Goal: Obtain resource: Download file/media

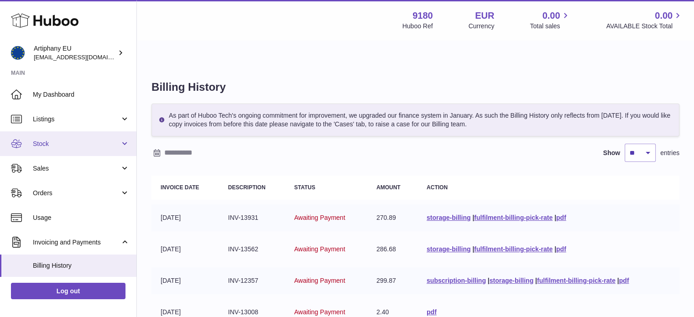
click at [71, 143] on span "Stock" at bounding box center [76, 144] width 87 height 9
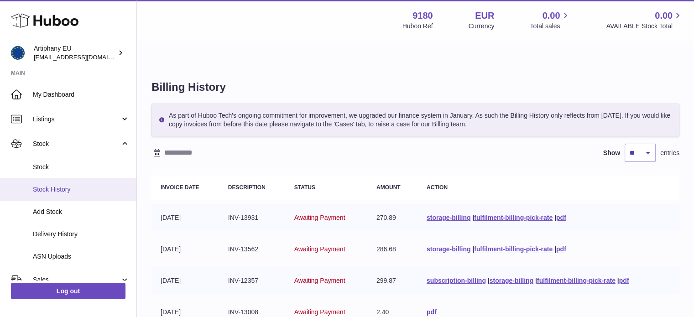
click at [73, 191] on span "Stock History" at bounding box center [81, 189] width 97 height 9
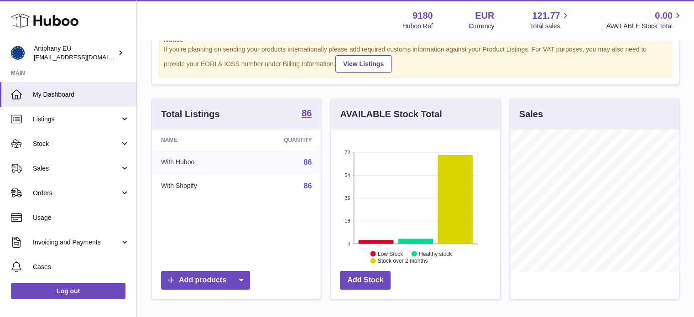
scroll to position [22, 0]
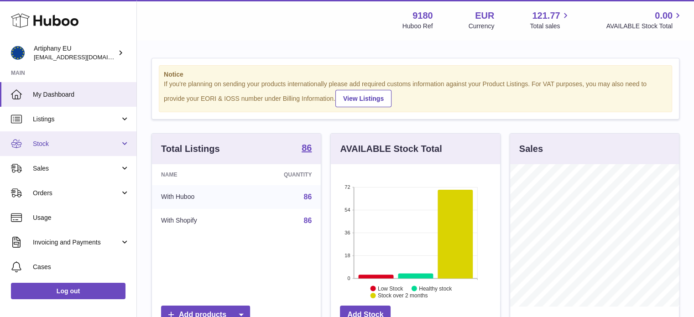
click at [105, 149] on link "Stock" at bounding box center [68, 143] width 137 height 25
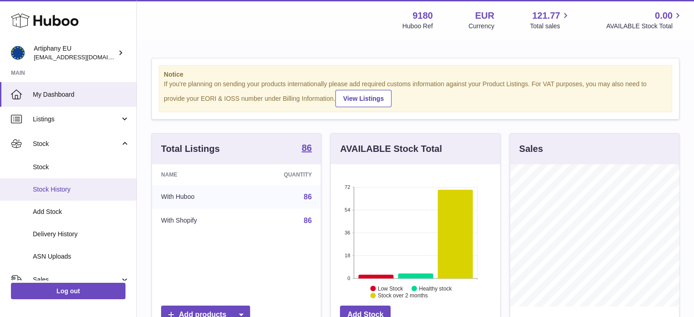
click at [89, 192] on span "Stock History" at bounding box center [81, 189] width 97 height 9
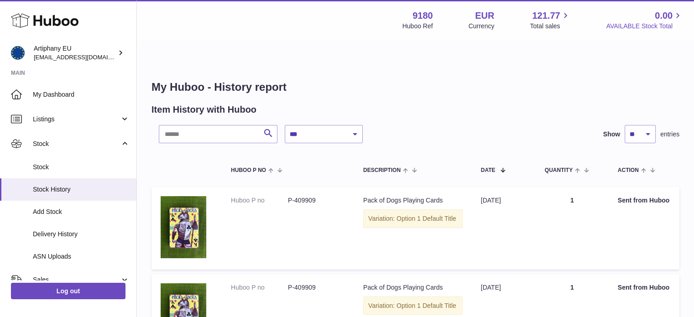
click at [676, 19] on icon at bounding box center [678, 16] width 11 height 11
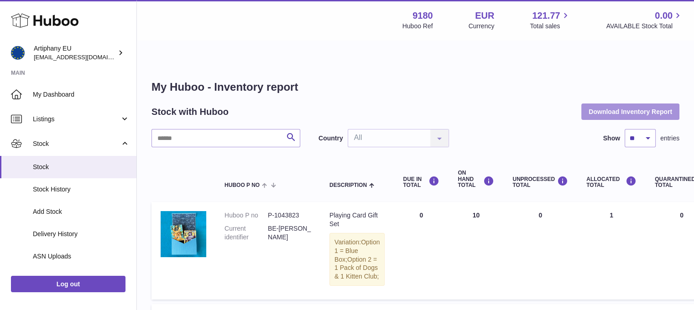
click at [607, 104] on button "Download Inventory Report" at bounding box center [631, 112] width 98 height 16
